Goal: Task Accomplishment & Management: Complete application form

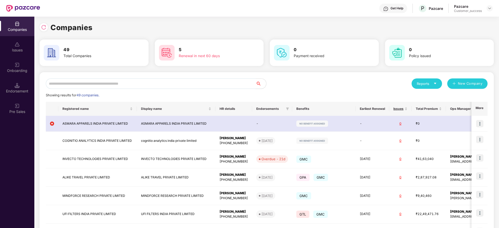
click at [164, 82] on input "text" at bounding box center [151, 84] width 210 height 10
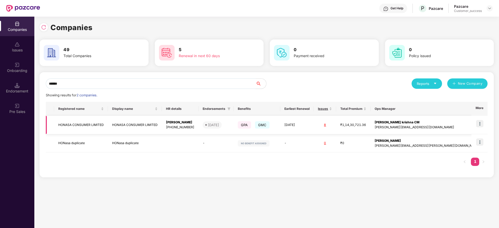
type input "******"
click at [480, 123] on img at bounding box center [479, 123] width 7 height 7
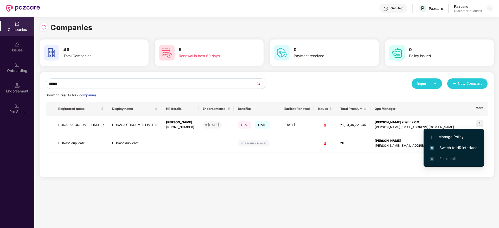
click at [454, 149] on span "Switch to HR interface" at bounding box center [453, 148] width 47 height 6
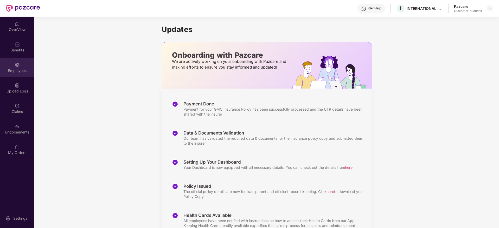
click at [19, 68] on div "Employees" at bounding box center [17, 70] width 34 height 5
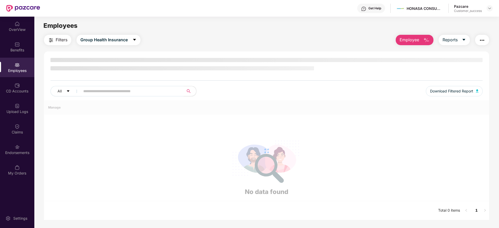
click at [105, 90] on input "text" at bounding box center [129, 91] width 93 height 8
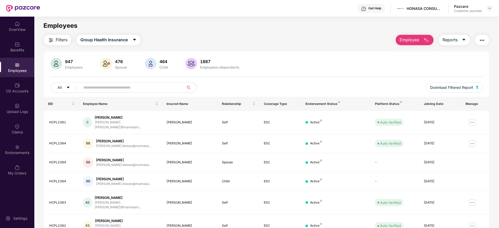
click at [105, 90] on input "text" at bounding box center [129, 88] width 93 height 8
paste input "********"
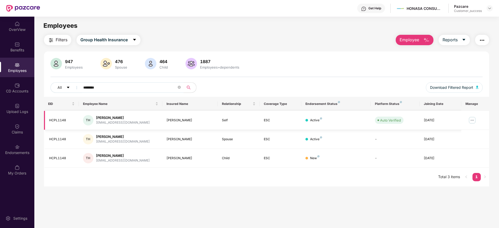
type input "********"
click at [474, 119] on img at bounding box center [472, 120] width 8 height 8
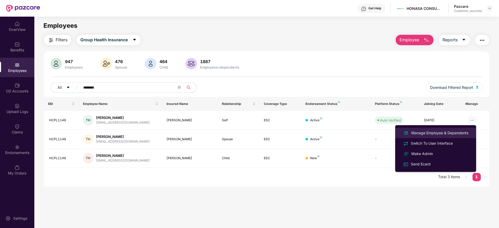
click at [429, 132] on div "Manage Employee & Dependents" at bounding box center [439, 133] width 59 height 6
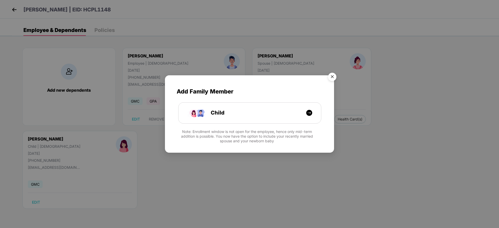
click at [331, 78] on img "Close" at bounding box center [332, 78] width 15 height 15
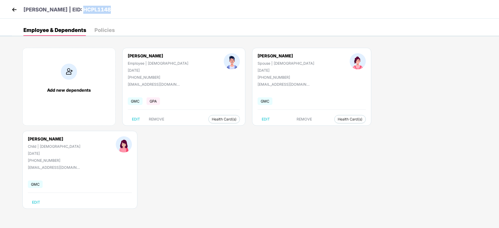
drag, startPoint x: 107, startPoint y: 12, endPoint x: 74, endPoint y: 10, distance: 33.4
click at [74, 10] on div "[PERSON_NAME] | EID: HCPL1148" at bounding box center [249, 9] width 499 height 19
copy p "HCPL1148"
drag, startPoint x: 354, startPoint y: 57, endPoint x: 326, endPoint y: 56, distance: 28.6
click at [98, 137] on div "[PERSON_NAME] Tarif Child | [DEMOGRAPHIC_DATA] [DATE] [PHONE_NUMBER]" at bounding box center [54, 150] width 88 height 26
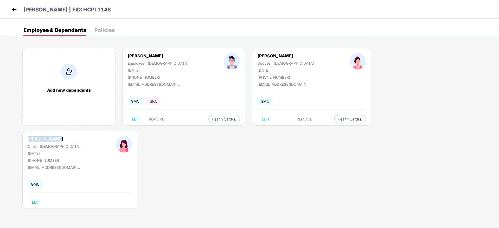
copy div "[PERSON_NAME]"
click at [13, 11] on img at bounding box center [14, 10] width 8 height 8
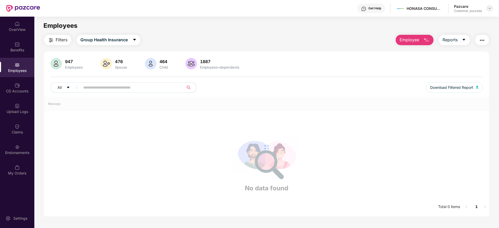
click at [488, 8] on img at bounding box center [490, 8] width 4 height 4
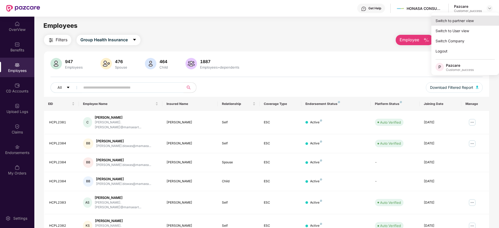
click at [457, 24] on div "Switch to partner view" at bounding box center [465, 21] width 68 height 10
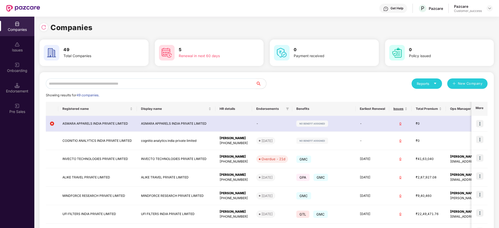
click at [131, 84] on input "text" at bounding box center [151, 84] width 210 height 10
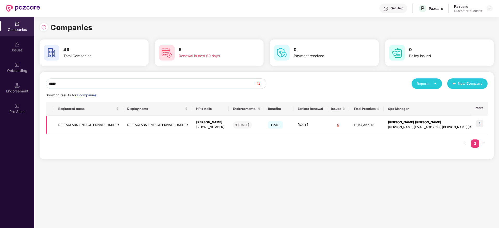
type input "*****"
click at [480, 124] on img at bounding box center [479, 123] width 7 height 7
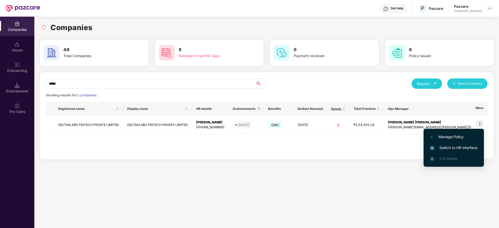
click at [445, 151] on span "Switch to HR interface" at bounding box center [453, 148] width 47 height 6
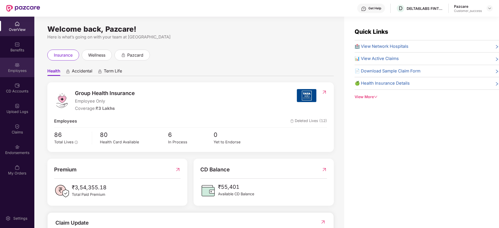
click at [15, 66] on img at bounding box center [17, 64] width 5 height 5
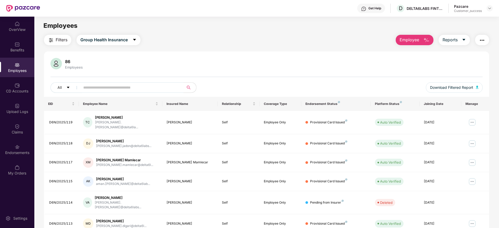
click at [56, 42] on span "Filters" at bounding box center [62, 40] width 12 height 7
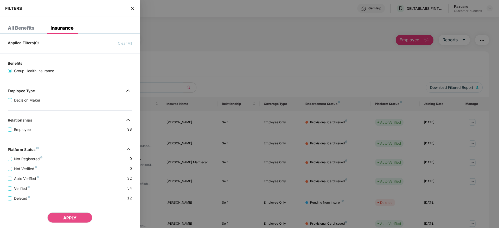
click at [76, 144] on div "Applied Filters(0) Clear All Benefits Group Health Insurance Employee Type Deci…" at bounding box center [70, 174] width 140 height 272
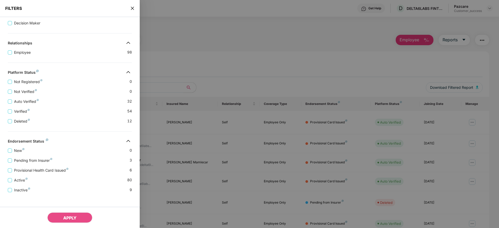
scroll to position [81, 0]
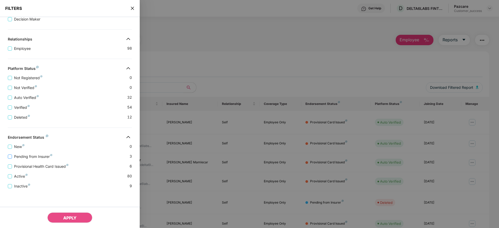
click at [30, 156] on span "Pending from Insurer" at bounding box center [33, 157] width 42 height 6
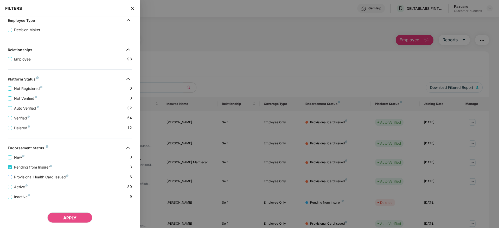
click at [28, 177] on span "Provisional Health Card Issued" at bounding box center [41, 178] width 59 height 6
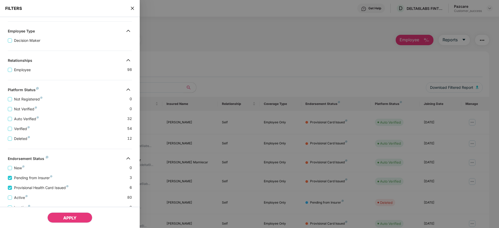
click at [64, 217] on span "APPLY" at bounding box center [69, 218] width 13 height 5
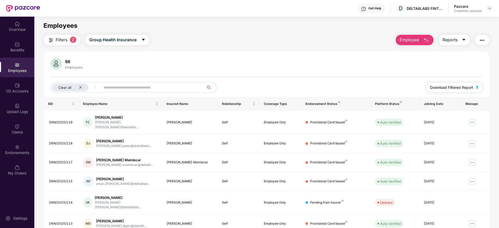
click at [454, 87] on span "Download Filtered Report" at bounding box center [451, 88] width 43 height 6
click at [14, 88] on div "CD Accounts" at bounding box center [17, 88] width 34 height 20
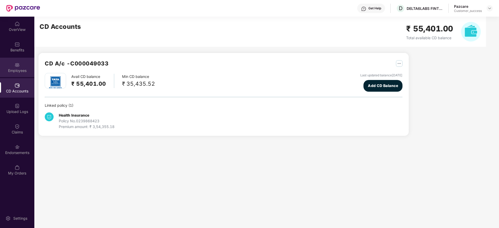
click at [18, 72] on div "Employees" at bounding box center [17, 70] width 34 height 5
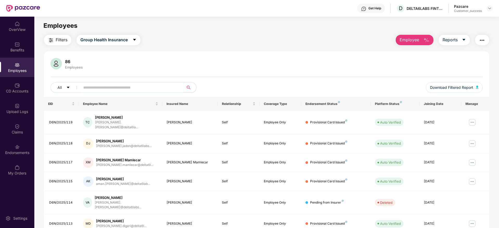
drag, startPoint x: 255, startPoint y: 85, endPoint x: 285, endPoint y: 80, distance: 29.9
click at [285, 80] on div "86 Employees All Download Filtered Report" at bounding box center [266, 77] width 445 height 39
click at [492, 9] on div at bounding box center [490, 8] width 6 height 6
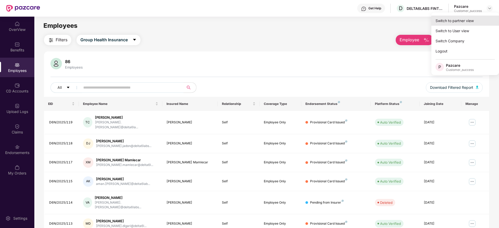
click at [463, 23] on div "Switch to partner view" at bounding box center [465, 21] width 68 height 10
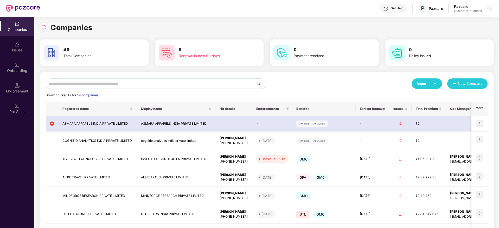
click at [132, 83] on input "text" at bounding box center [151, 84] width 210 height 10
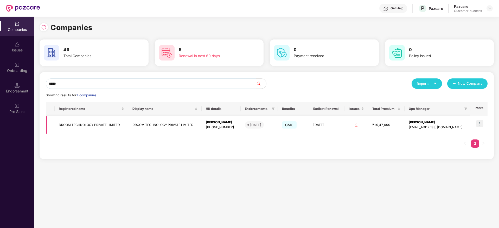
type input "*****"
click at [481, 123] on img at bounding box center [479, 123] width 7 height 7
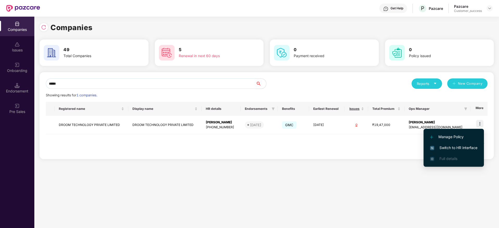
click at [445, 151] on li "Switch to HR interface" at bounding box center [454, 148] width 60 height 11
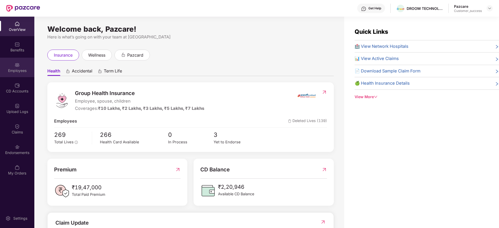
click at [20, 71] on div "Employees" at bounding box center [17, 70] width 34 height 5
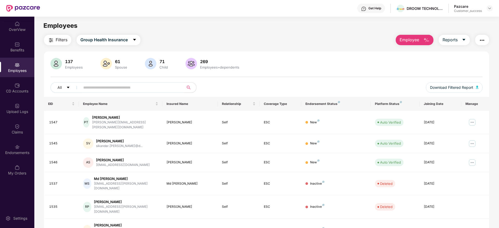
click at [97, 89] on input "text" at bounding box center [129, 88] width 93 height 8
paste input "*******"
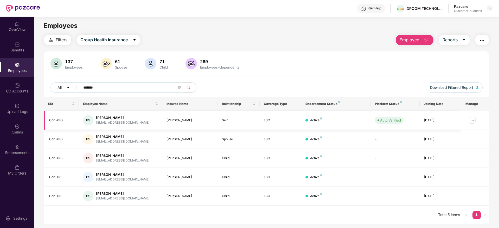
type input "*******"
click at [471, 119] on img at bounding box center [472, 120] width 8 height 8
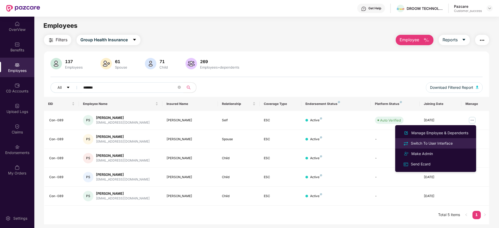
click at [434, 141] on div "Switch To User Interface" at bounding box center [432, 144] width 44 height 6
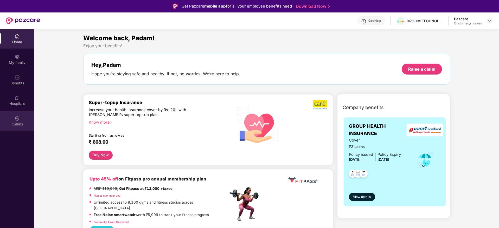
click at [21, 123] on div "Claims" at bounding box center [17, 124] width 34 height 5
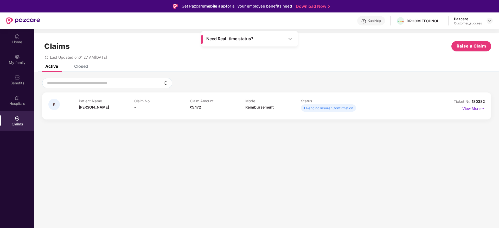
click at [483, 108] on img at bounding box center [483, 109] width 4 height 6
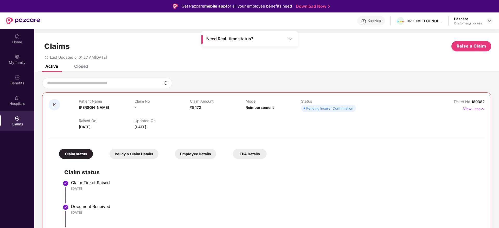
click at [219, 67] on div "Active Closed" at bounding box center [266, 68] width 465 height 7
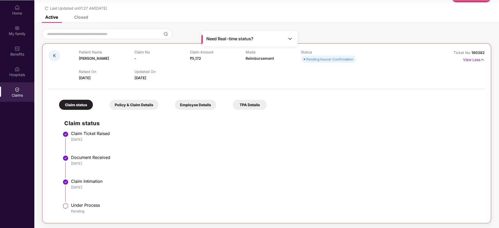
scroll to position [21, 0]
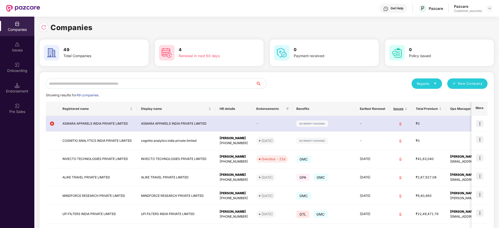
click at [120, 83] on input "text" at bounding box center [151, 84] width 210 height 10
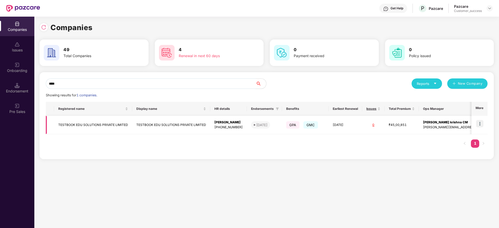
type input "****"
click at [479, 122] on img at bounding box center [479, 123] width 7 height 7
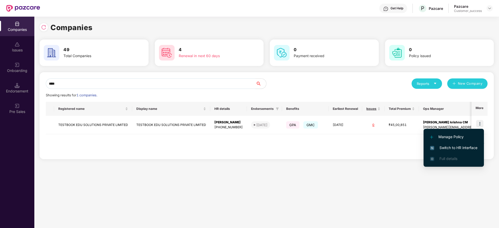
click at [459, 148] on span "Switch to HR interface" at bounding box center [453, 148] width 47 height 6
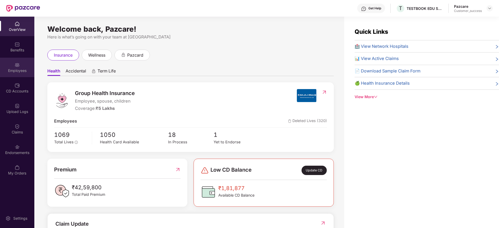
click at [24, 65] on div "Employees" at bounding box center [17, 68] width 34 height 20
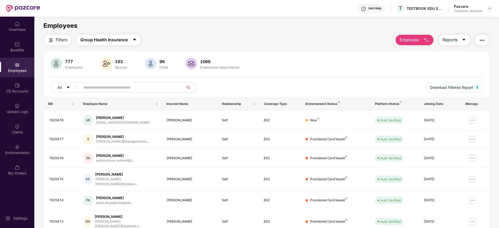
click at [117, 38] on span "Group Health Insurance" at bounding box center [103, 40] width 47 height 7
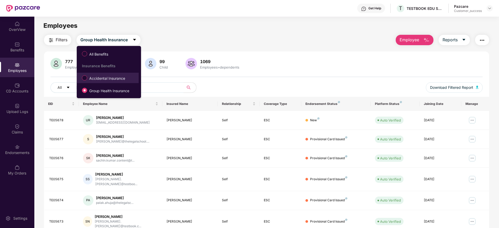
click at [101, 79] on span "Accidental Insurance" at bounding box center [107, 79] width 40 height 6
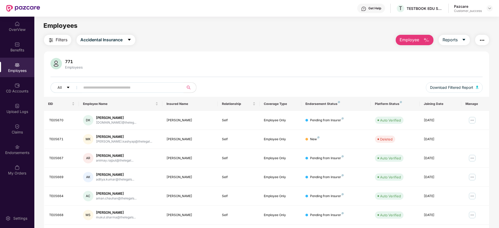
click at [420, 40] on button "Employee" at bounding box center [415, 40] width 38 height 10
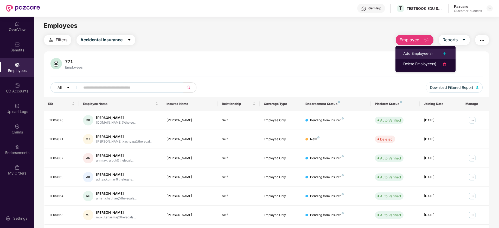
click at [415, 52] on div "Add Employee(s)" at bounding box center [417, 54] width 29 height 6
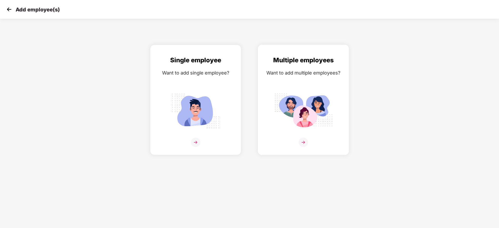
click at [304, 141] on img at bounding box center [303, 142] width 9 height 9
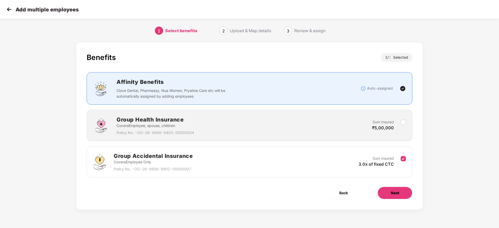
click at [394, 193] on span "Next" at bounding box center [395, 193] width 8 height 6
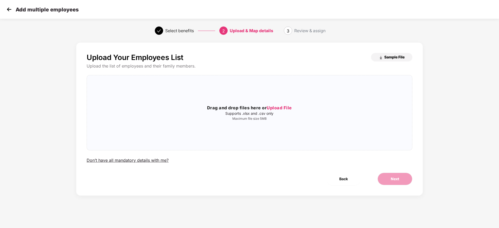
click at [381, 58] on img "button" at bounding box center [381, 58] width 4 height 4
click at [274, 108] on span "Upload File" at bounding box center [279, 107] width 25 height 5
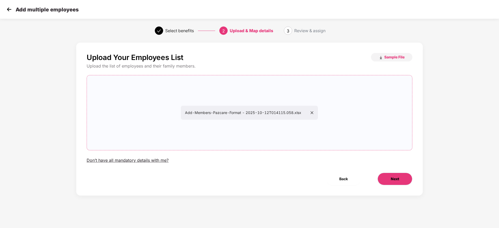
click at [396, 175] on button "Next" at bounding box center [395, 179] width 35 height 12
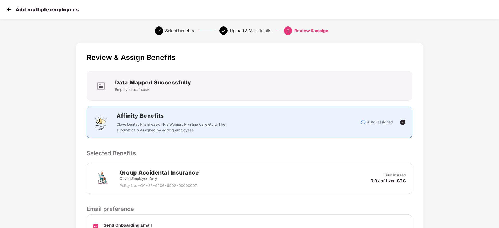
click at [349, 150] on p "Selected Benefits" at bounding box center [250, 153] width 326 height 9
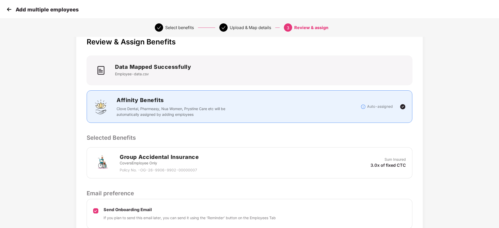
scroll to position [62, 0]
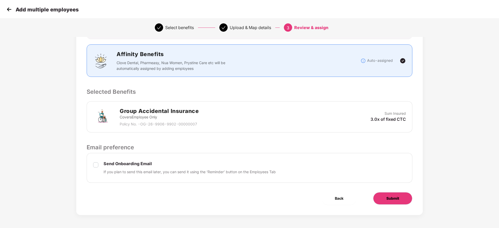
click at [383, 194] on button "Submit" at bounding box center [392, 199] width 39 height 12
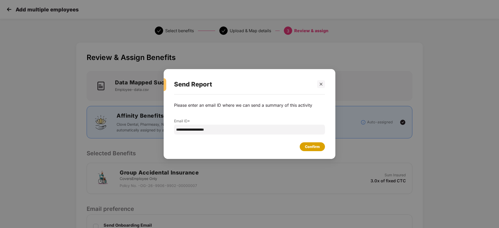
click at [312, 151] on div "Confirm" at bounding box center [312, 147] width 25 height 9
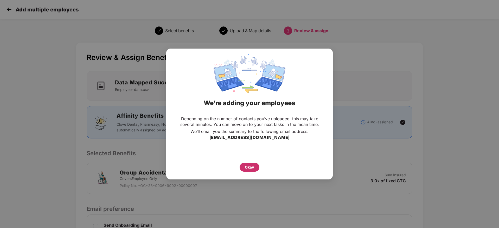
click at [252, 169] on div "Okay" at bounding box center [249, 168] width 9 height 6
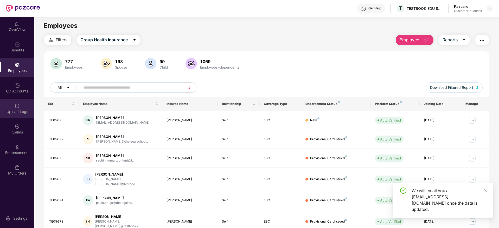
click at [22, 106] on div "Upload Logs" at bounding box center [17, 109] width 34 height 20
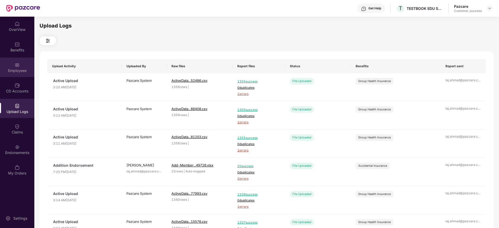
click at [13, 65] on div "Employees" at bounding box center [17, 68] width 34 height 20
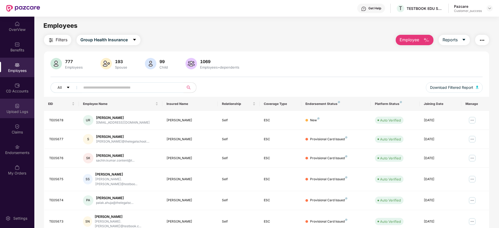
click at [20, 112] on div "Upload Logs" at bounding box center [17, 111] width 34 height 5
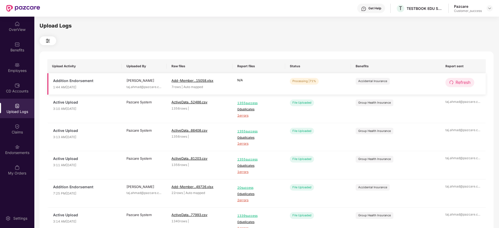
click at [457, 81] on span "Refresh" at bounding box center [463, 82] width 15 height 7
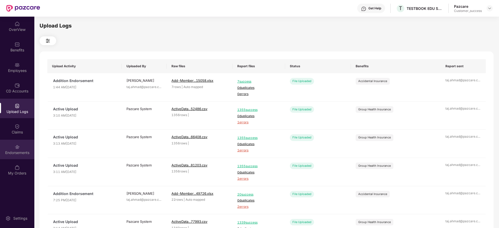
click at [13, 151] on div "Endorsements" at bounding box center [17, 152] width 34 height 5
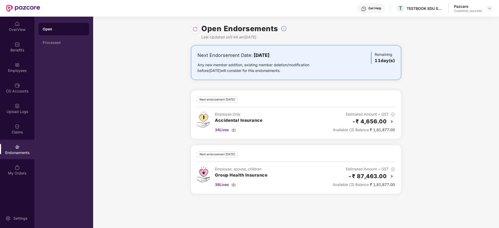
click at [196, 28] on img at bounding box center [195, 29] width 5 height 5
click at [197, 29] on img at bounding box center [195, 29] width 5 height 5
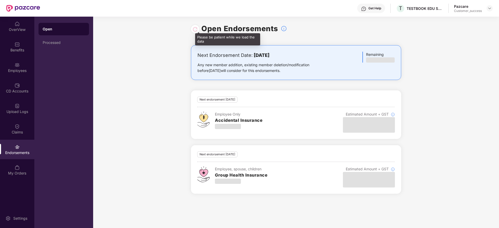
click at [197, 27] on div at bounding box center [195, 29] width 5 height 6
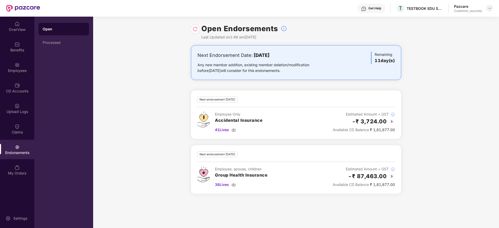
click at [492, 8] on div at bounding box center [490, 8] width 6 height 6
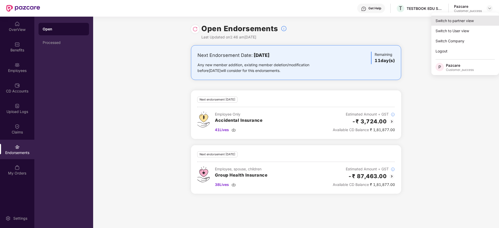
click at [447, 22] on div "Switch to partner view" at bounding box center [465, 21] width 68 height 10
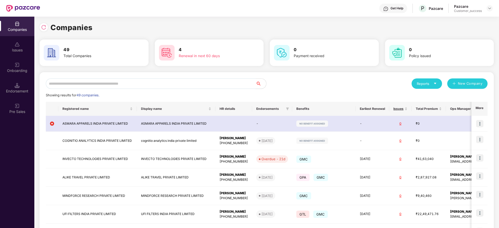
click at [115, 86] on input "text" at bounding box center [151, 84] width 210 height 10
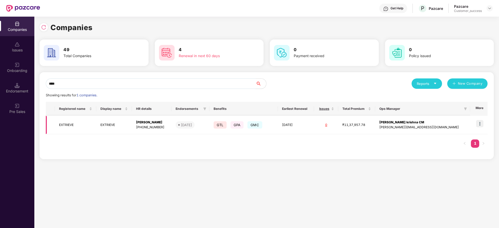
type input "****"
click at [482, 125] on img at bounding box center [479, 123] width 7 height 7
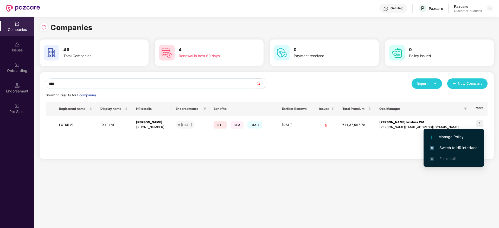
click at [458, 149] on span "Switch to HR interface" at bounding box center [453, 148] width 47 height 6
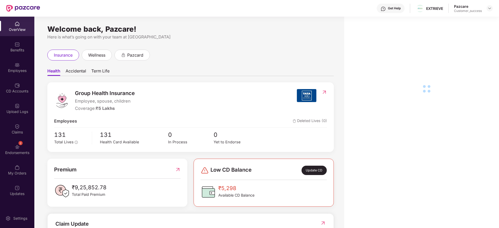
click at [15, 72] on div "Employees" at bounding box center [17, 70] width 34 height 5
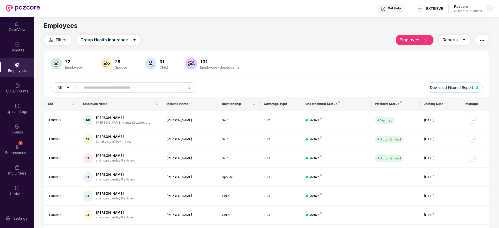
click at [492, 8] on div at bounding box center [490, 8] width 6 height 6
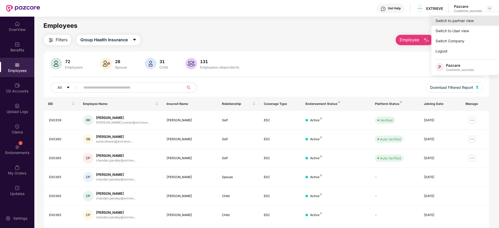
click at [464, 17] on div "Switch to partner view" at bounding box center [465, 21] width 68 height 10
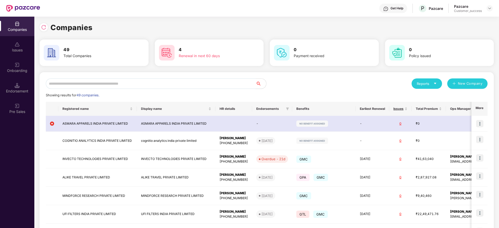
click at [150, 83] on input "text" at bounding box center [151, 84] width 210 height 10
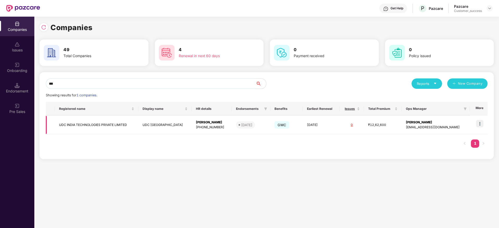
type input "***"
click at [481, 126] on img at bounding box center [479, 123] width 7 height 7
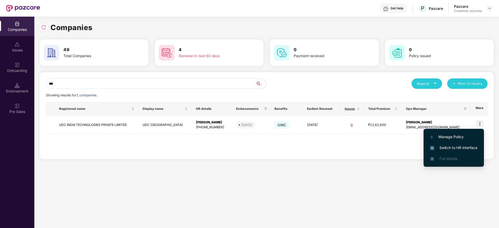
click at [458, 148] on span "Switch to HR interface" at bounding box center [453, 148] width 47 height 6
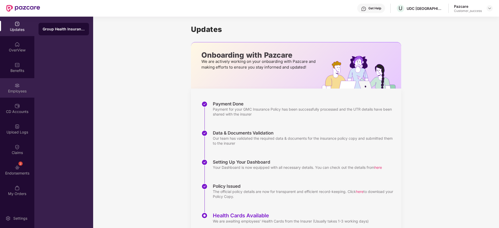
click at [16, 87] on img at bounding box center [17, 85] width 5 height 5
